Goal: Information Seeking & Learning: Learn about a topic

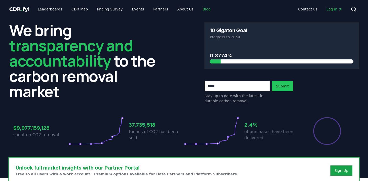
click at [199, 11] on link "Blog" at bounding box center [206, 9] width 16 height 9
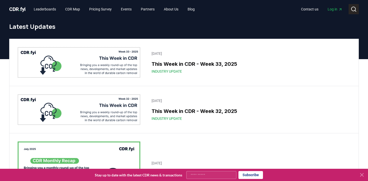
click at [353, 11] on icon at bounding box center [353, 9] width 6 height 6
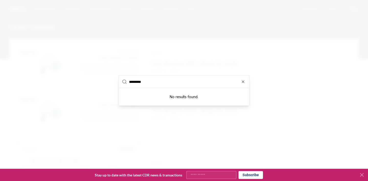
type input "**********"
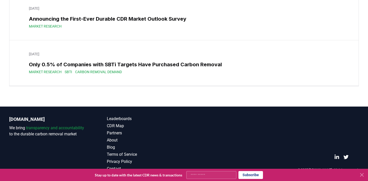
scroll to position [6565, 0]
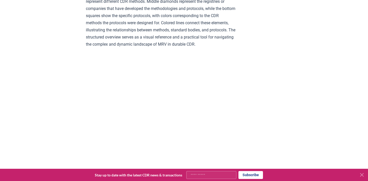
scroll to position [1295, 0]
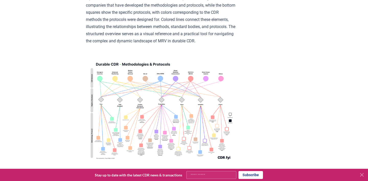
click at [113, 177] on strong "[Download the Diagram]" at bounding box center [108, 179] width 44 height 5
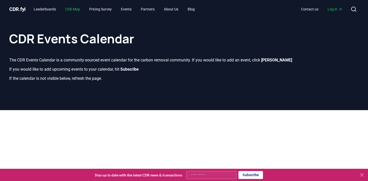
click at [76, 10] on link "CDR Map" at bounding box center [72, 9] width 23 height 9
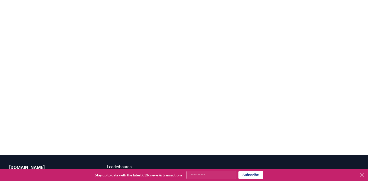
scroll to position [103, 0]
